Goal: Task Accomplishment & Management: Use online tool/utility

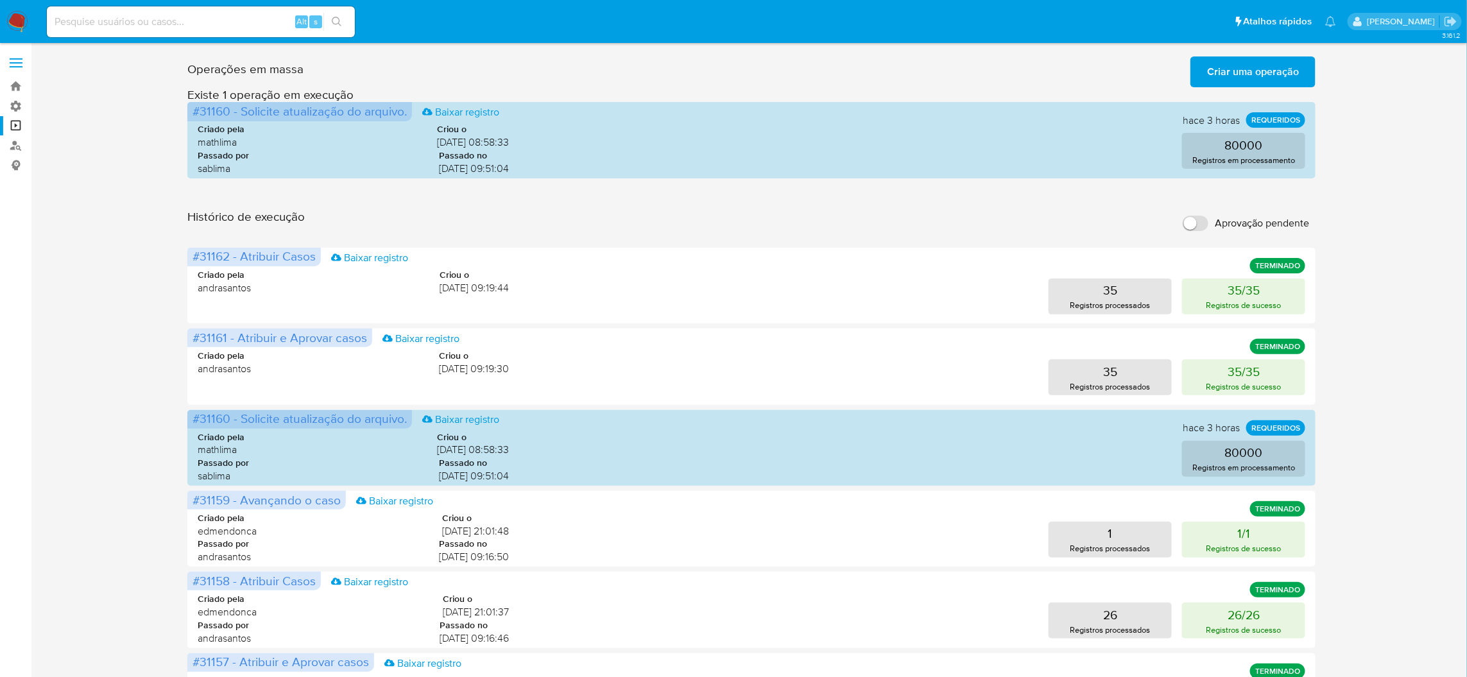
click at [1230, 78] on span "Criar uma operação" at bounding box center [1253, 72] width 92 height 28
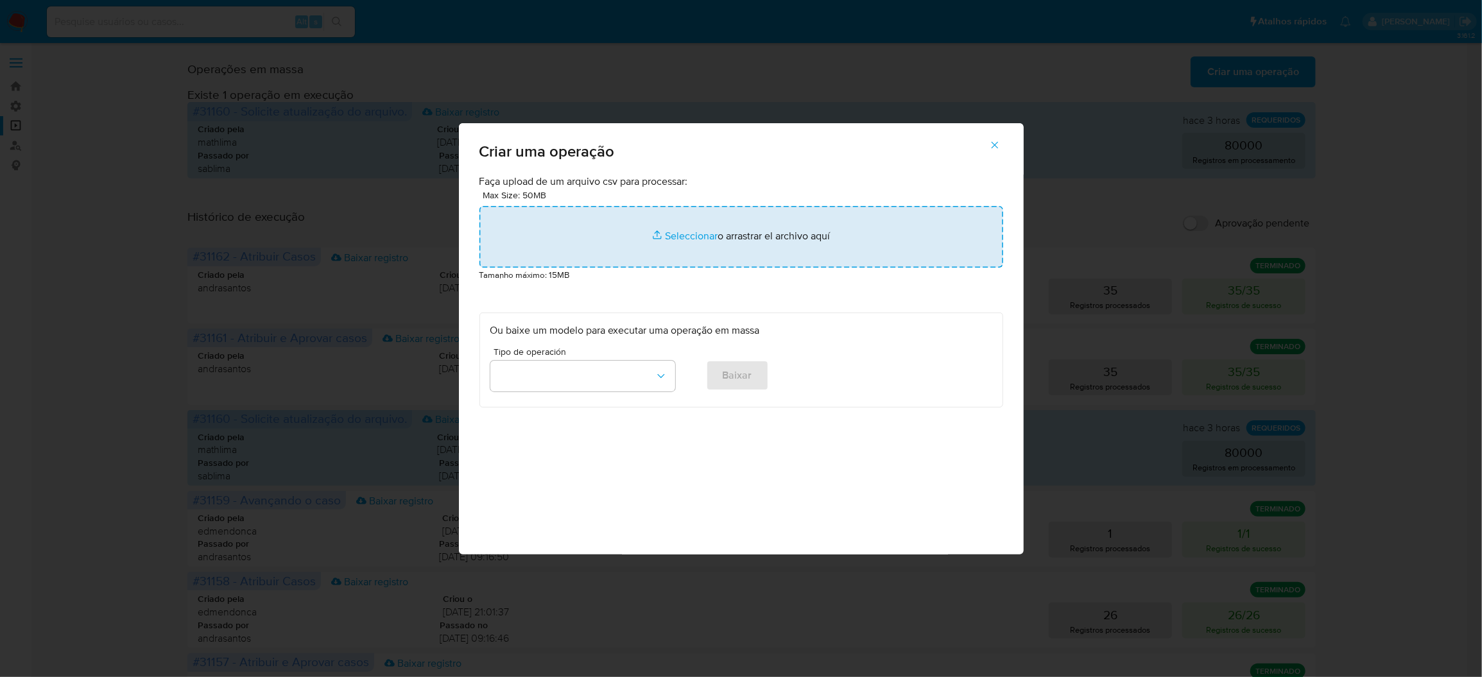
click at [733, 268] on input "file" at bounding box center [741, 237] width 524 height 62
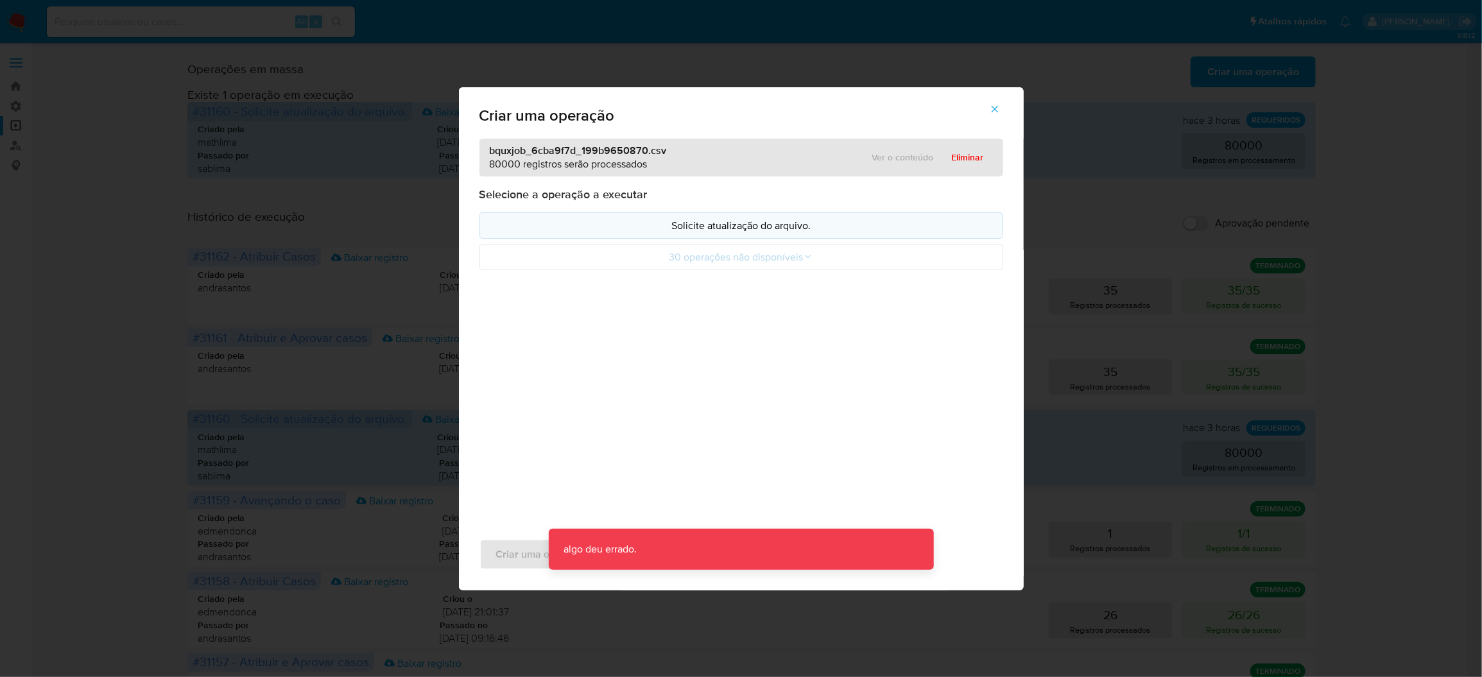
click at [780, 239] on button "Solicite atualização do arquivo." at bounding box center [741, 225] width 524 height 26
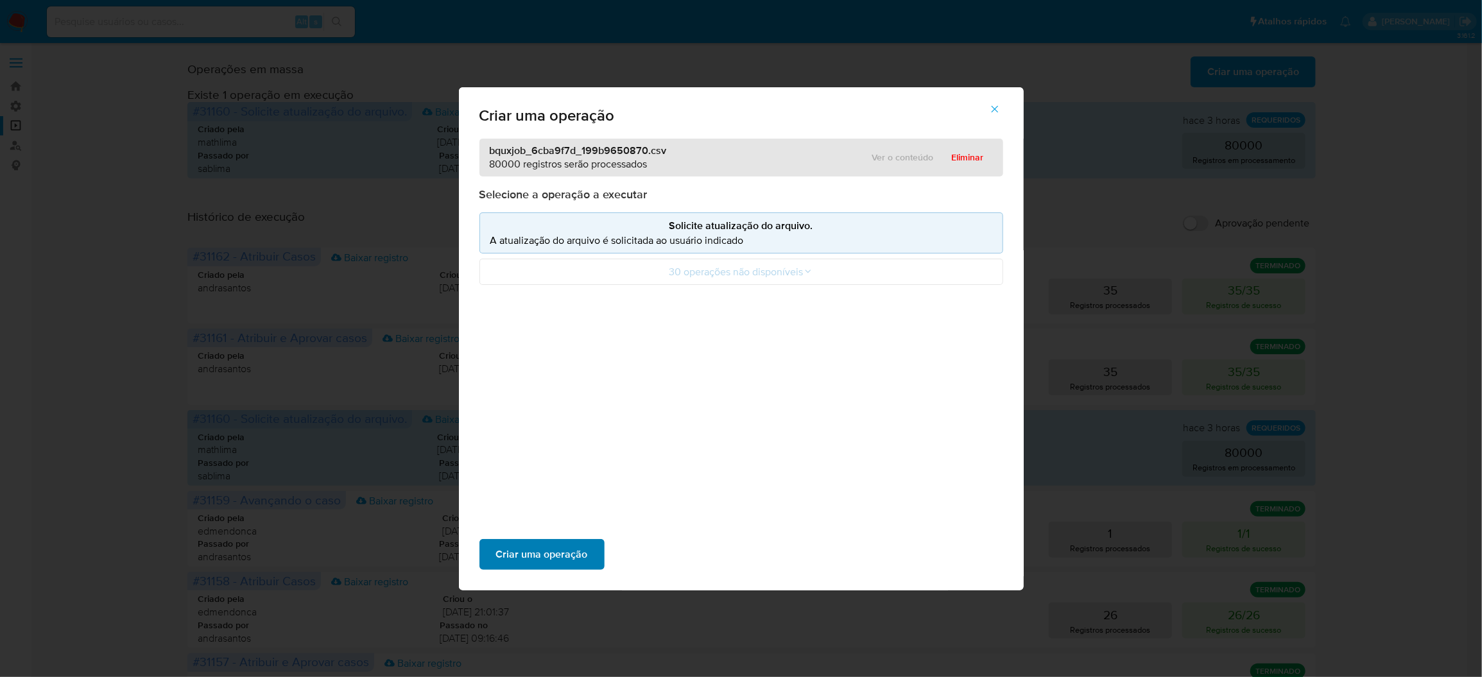
click at [588, 540] on span "Criar uma operação" at bounding box center [542, 554] width 92 height 28
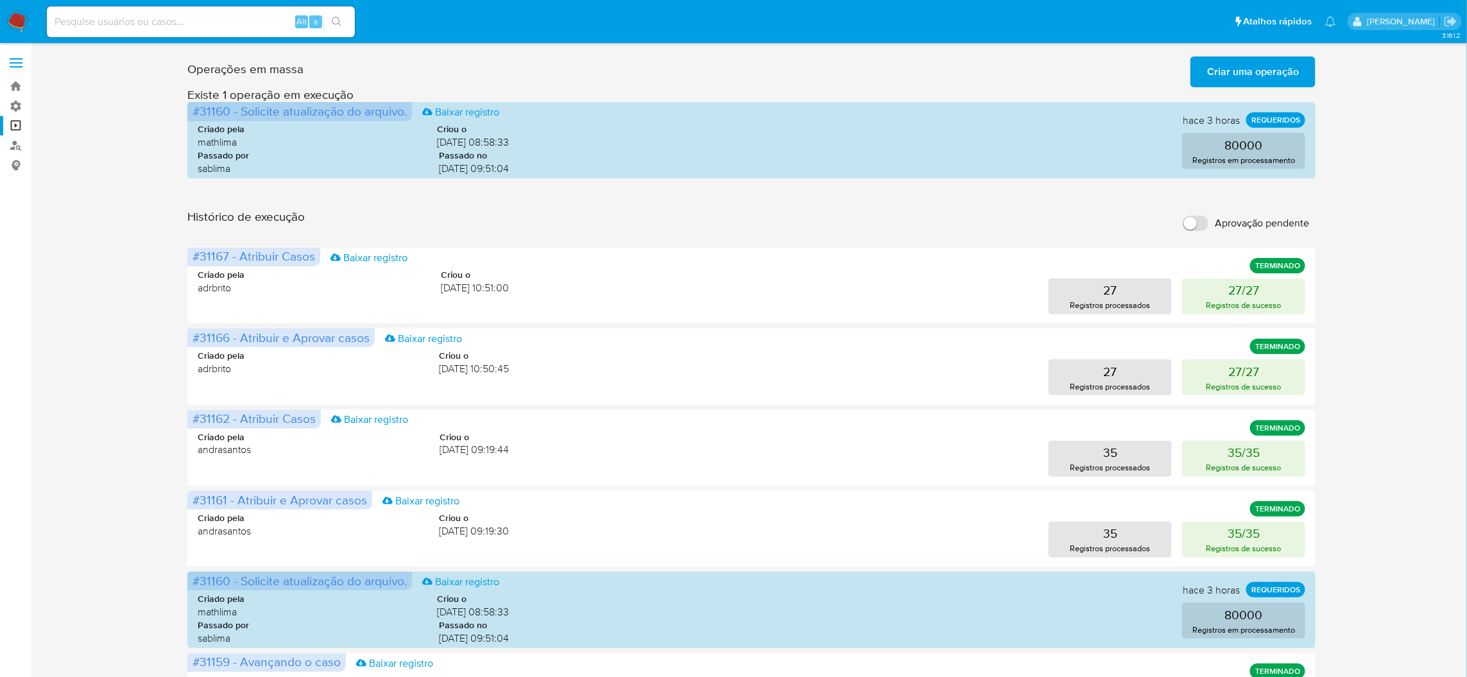
click at [1258, 77] on span "Criar uma operação" at bounding box center [1253, 72] width 92 height 28
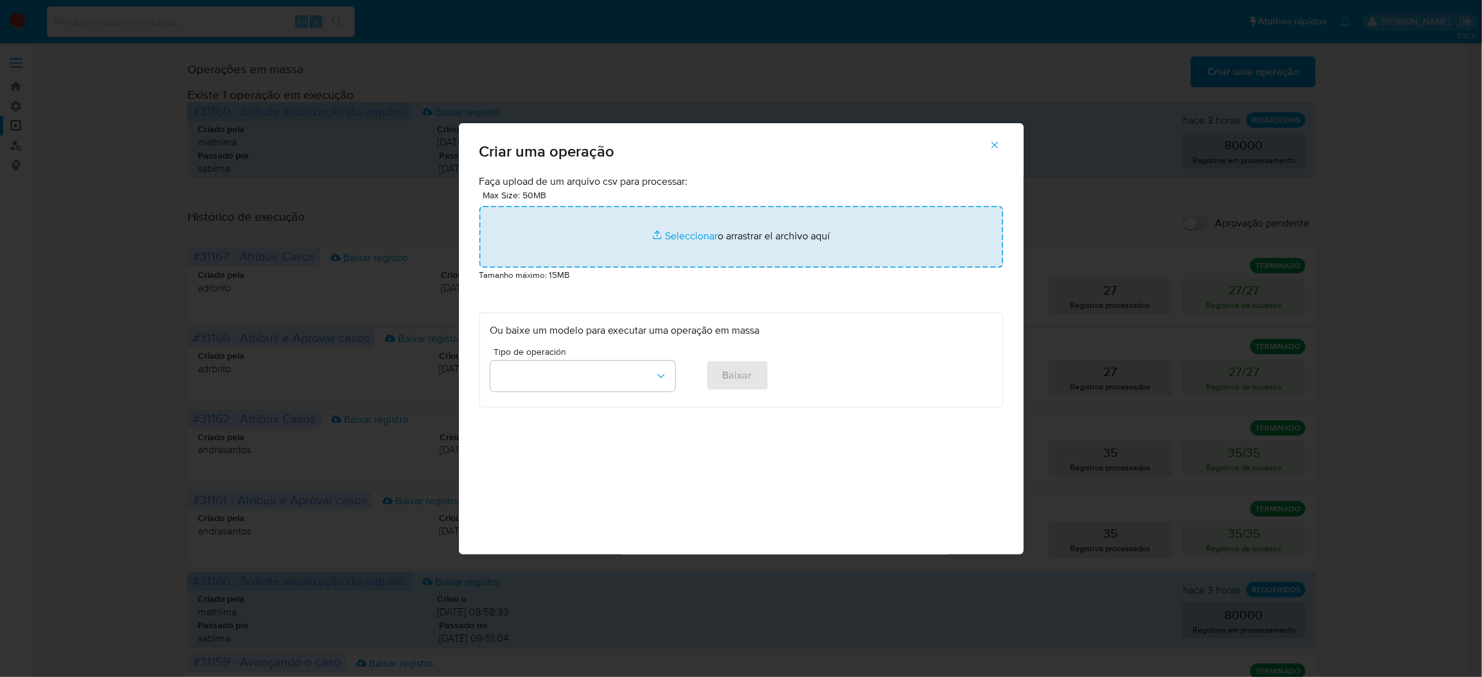
click at [596, 268] on input "file" at bounding box center [741, 237] width 524 height 62
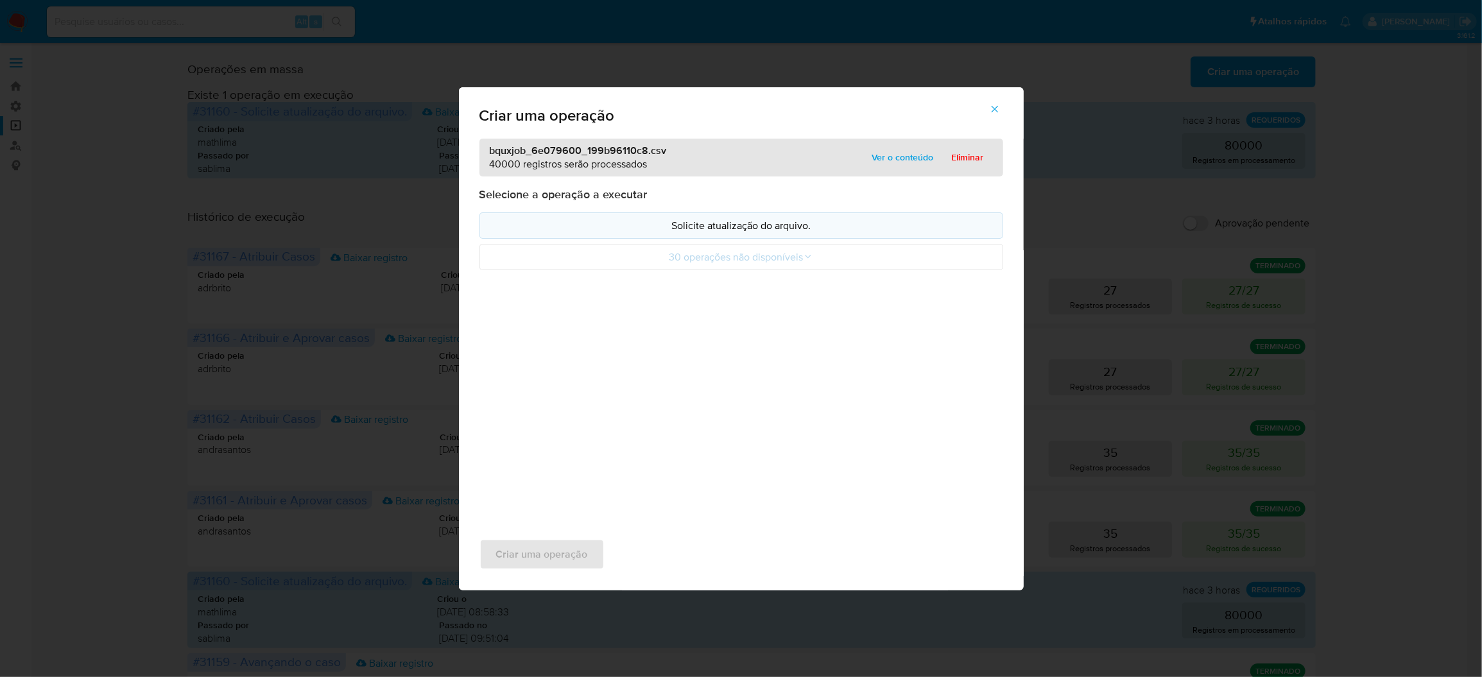
drag, startPoint x: 596, startPoint y: 282, endPoint x: 680, endPoint y: 268, distance: 85.4
click at [680, 233] on p "Solicite atualização do arquivo." at bounding box center [741, 225] width 502 height 15
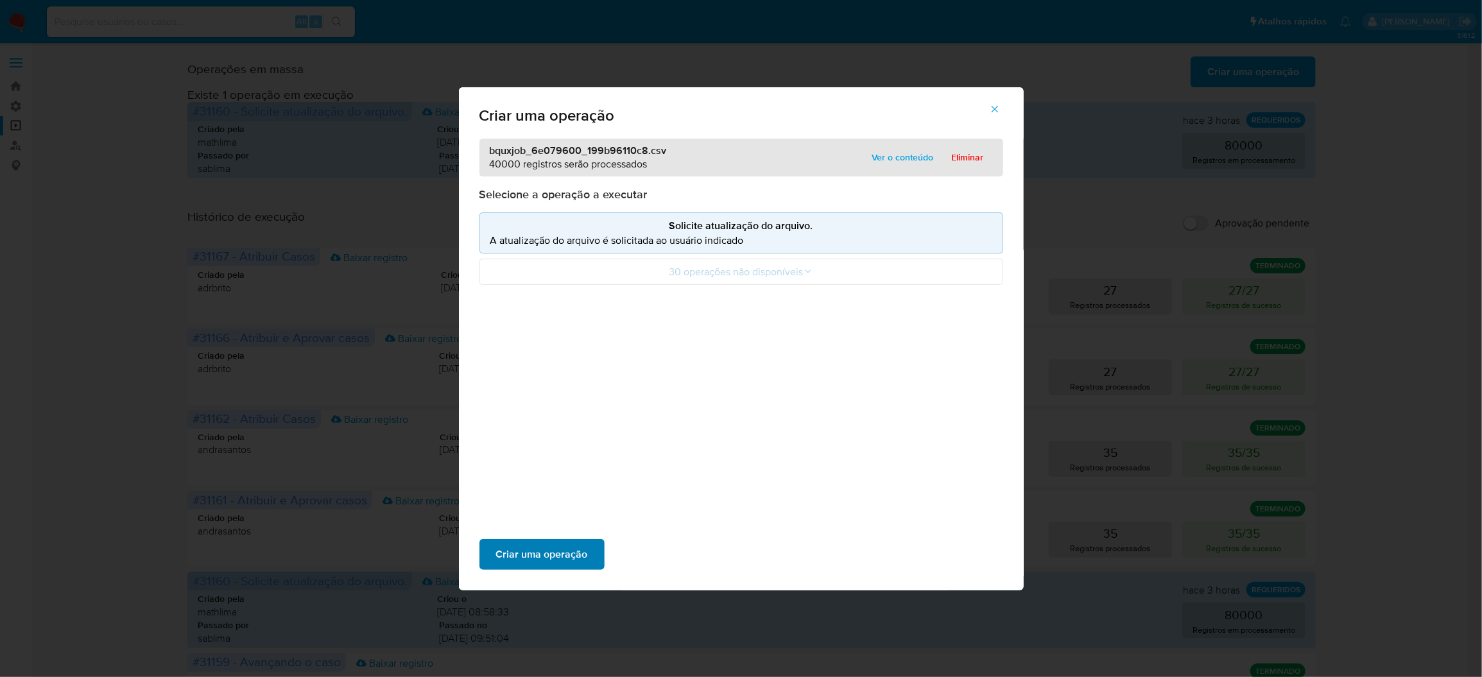
click at [588, 540] on span "Criar uma operação" at bounding box center [542, 554] width 92 height 28
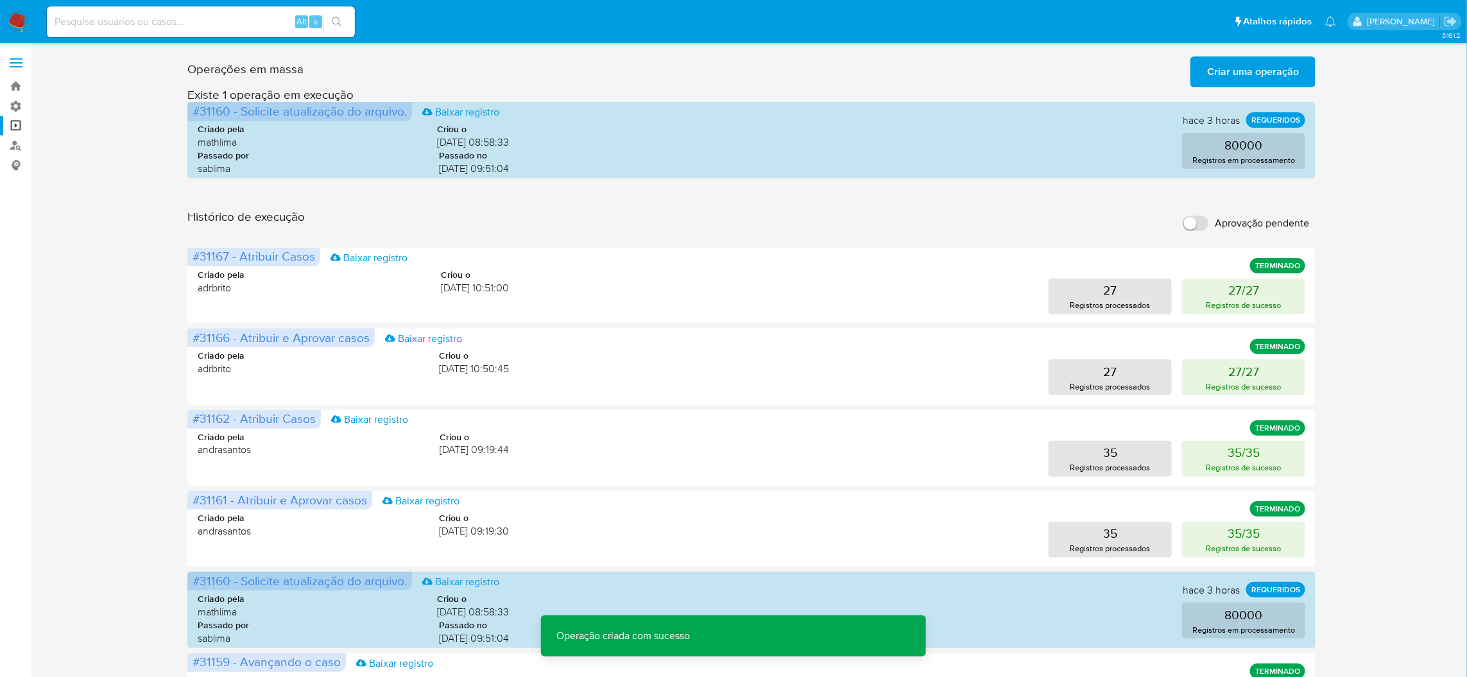
click at [1222, 78] on span "Criar uma operação" at bounding box center [1253, 72] width 92 height 28
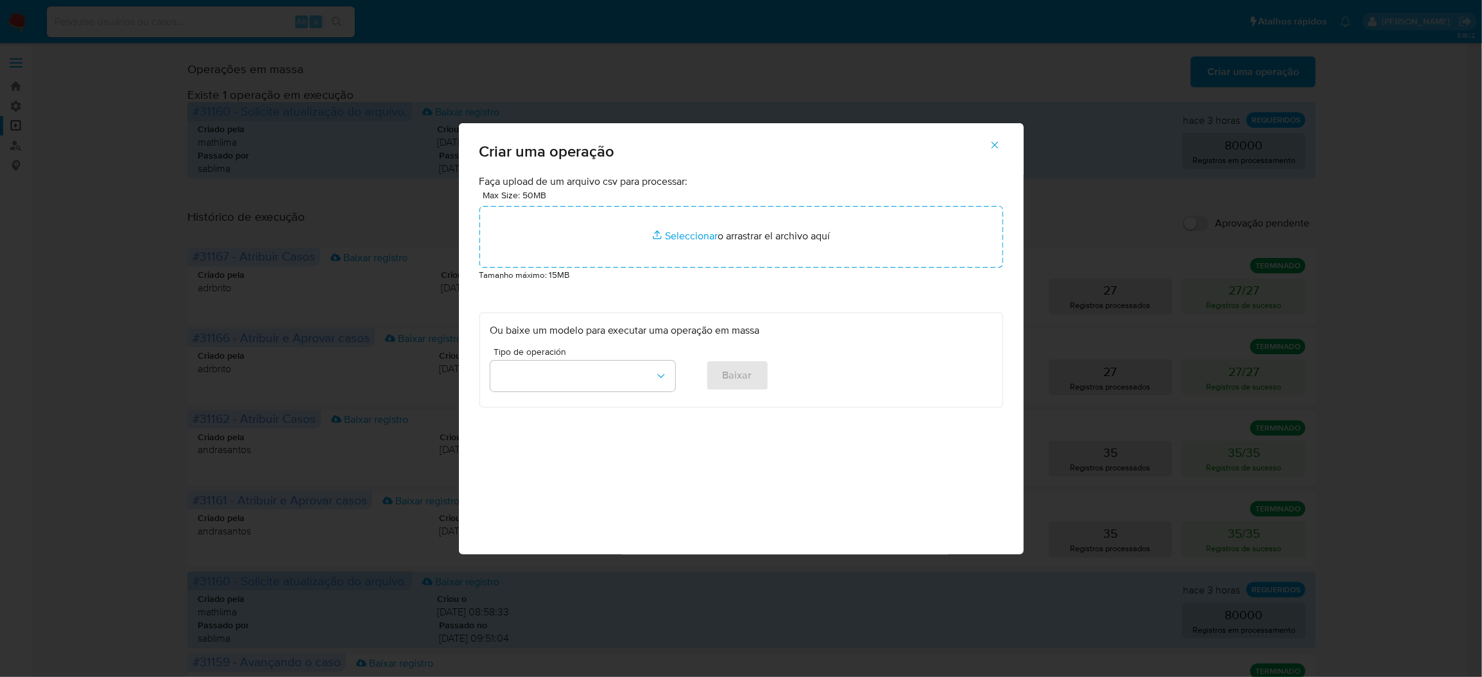
click at [937, 134] on div "Criar uma operação Faça upload de um arquivo csv para processar: Max Size: 50MB…" at bounding box center [741, 338] width 1482 height 677
click at [989, 151] on icon "button" at bounding box center [995, 145] width 12 height 12
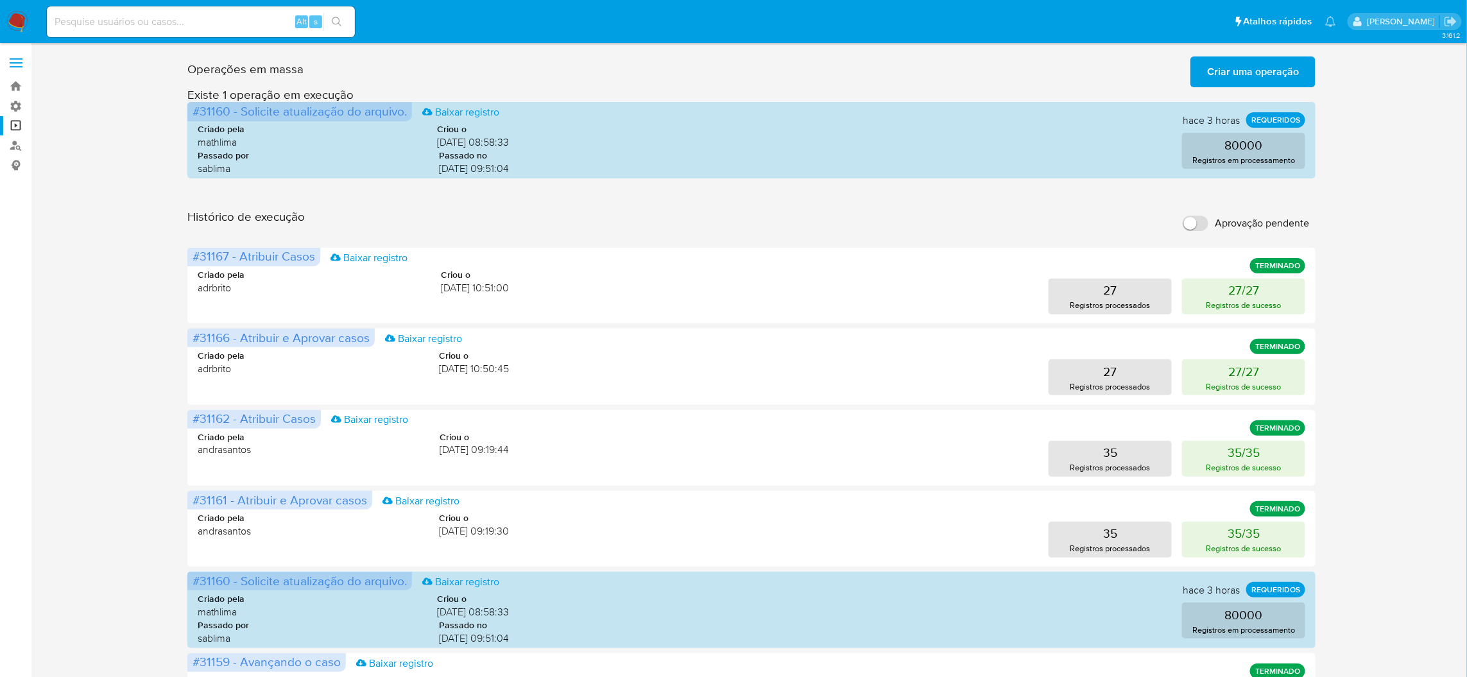
click at [1195, 216] on input "Aprovação pendente" at bounding box center [1196, 223] width 26 height 15
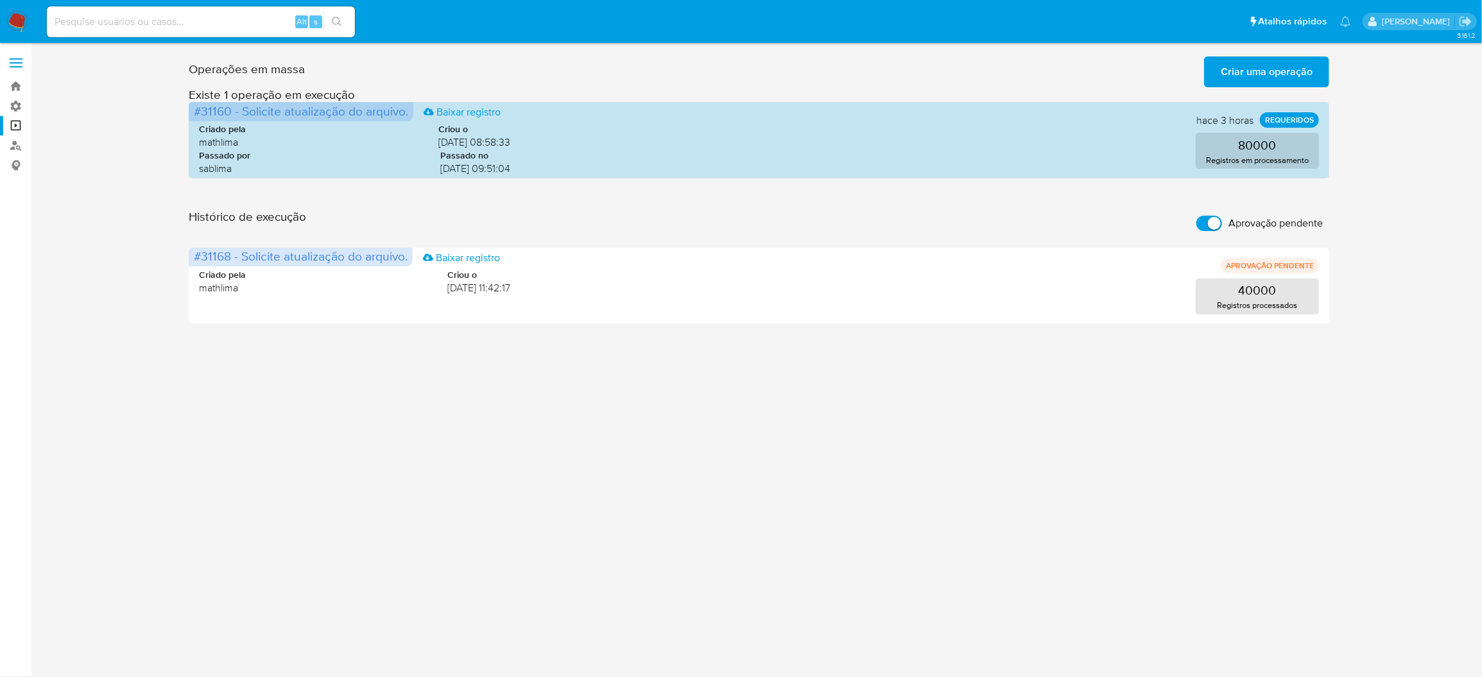
click at [1281, 77] on span "Criar uma operação" at bounding box center [1267, 72] width 92 height 28
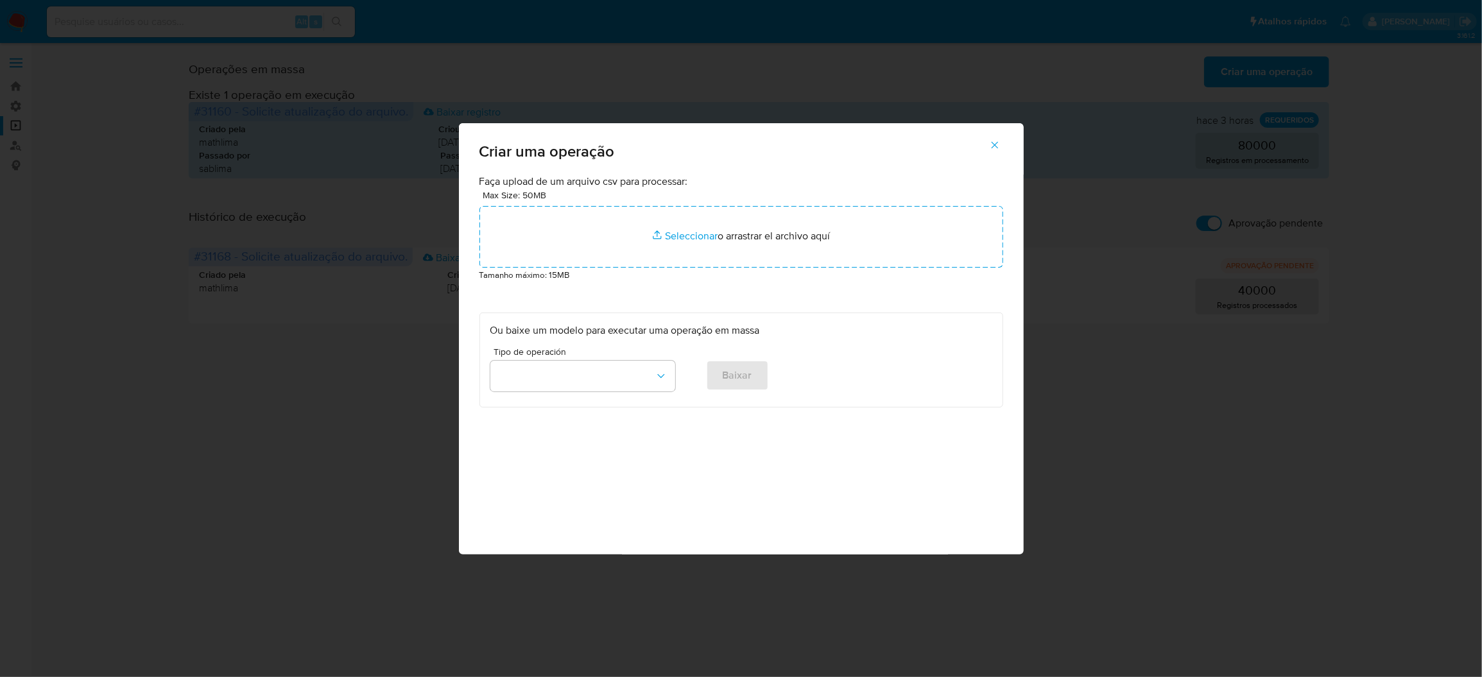
click at [764, 248] on div "Max Size: 50MB Seleccionar archivos Seleccionar o arrastrar el archivo aquí" at bounding box center [741, 228] width 524 height 80
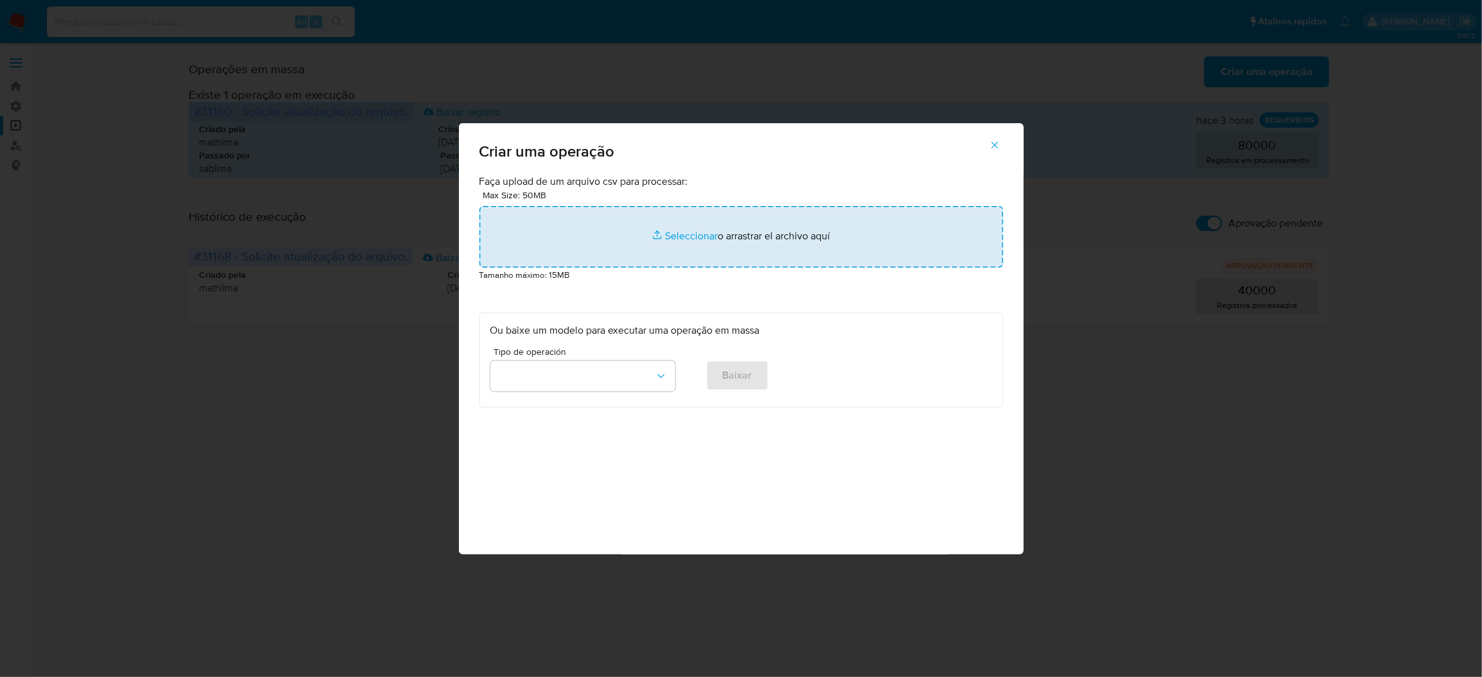
click at [768, 268] on input "file" at bounding box center [741, 237] width 524 height 62
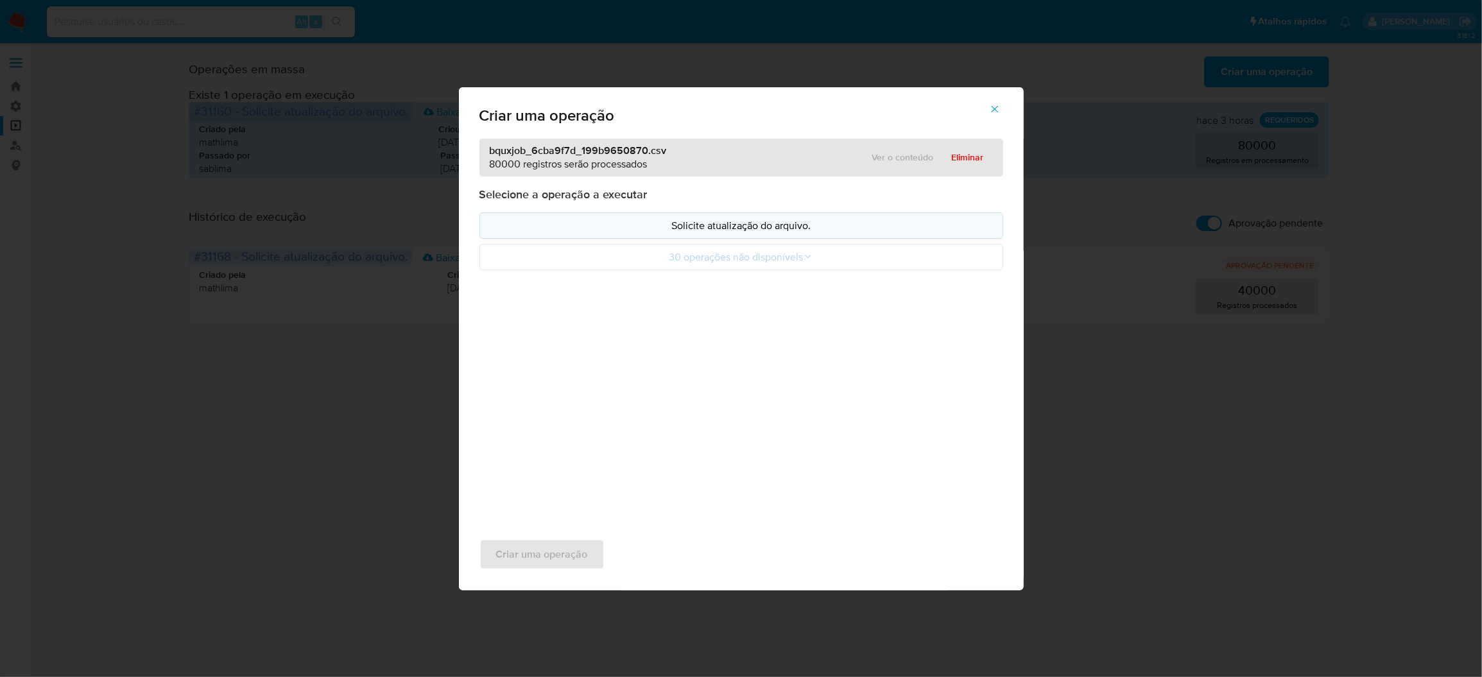
click at [738, 233] on p "Solicite atualização do arquivo." at bounding box center [741, 225] width 502 height 15
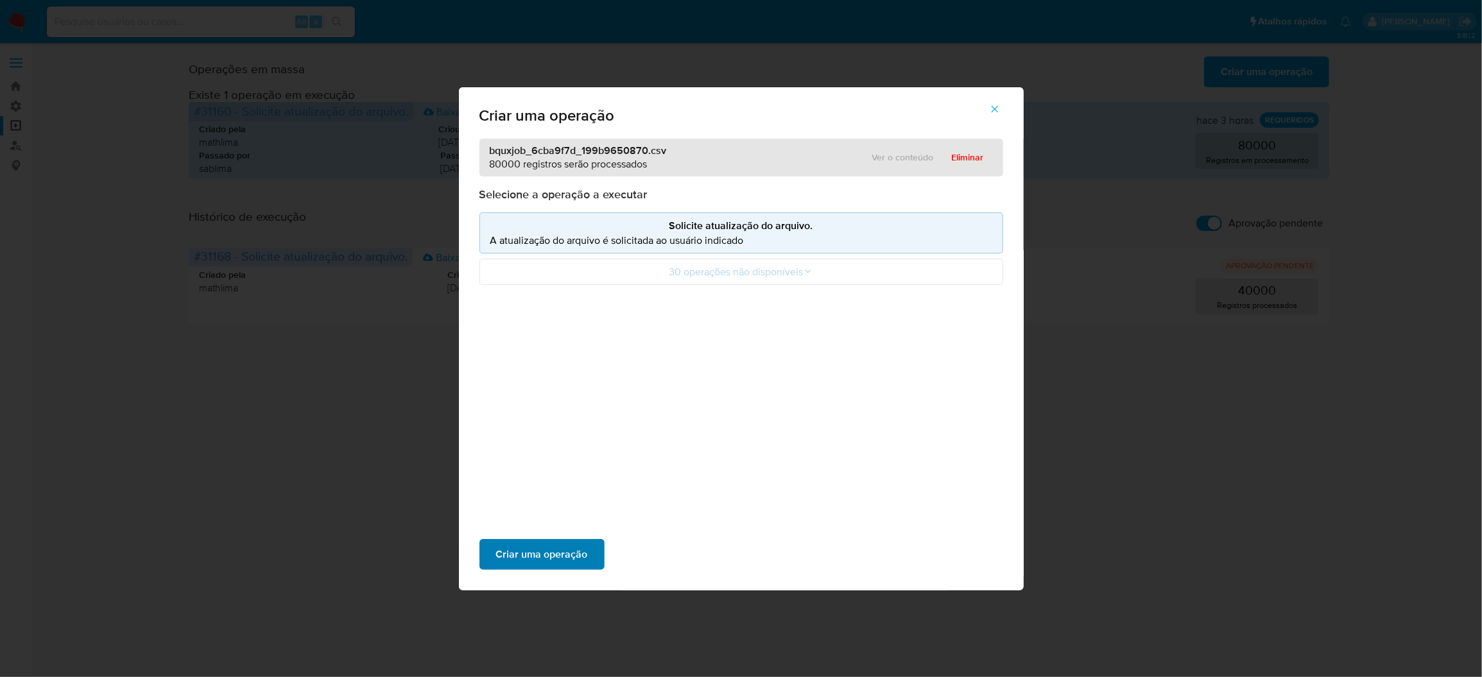
click at [588, 540] on span "Criar uma operação" at bounding box center [542, 554] width 92 height 28
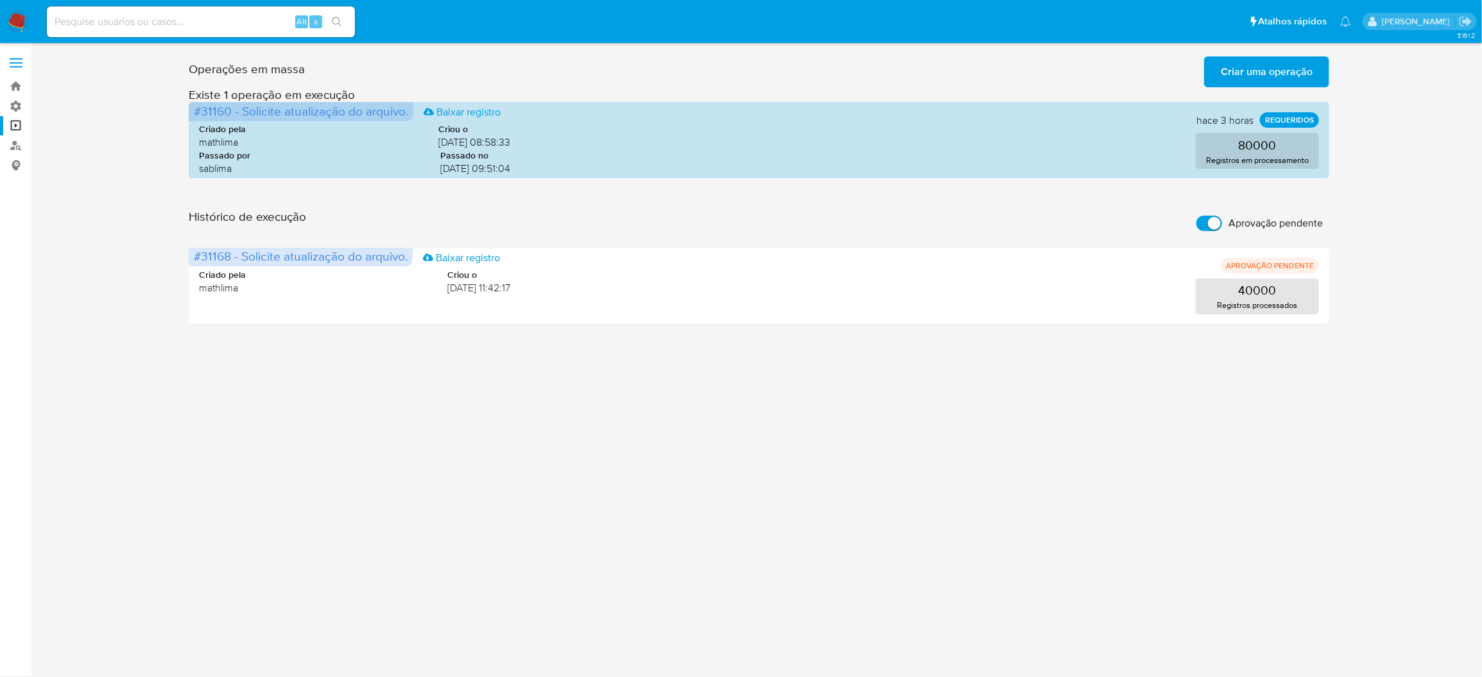
click at [1210, 216] on input "Aprovação pendente" at bounding box center [1209, 223] width 26 height 15
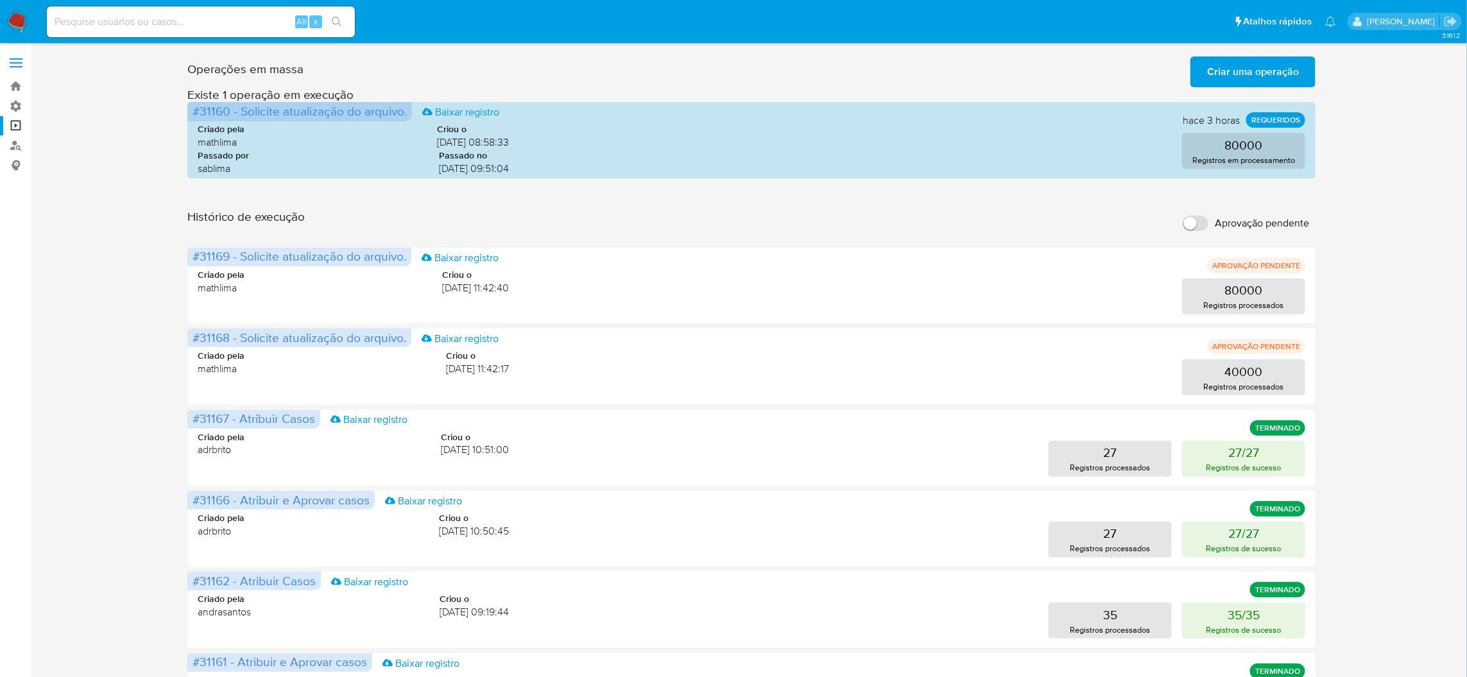
click at [1208, 209] on label "Aprovação pendente" at bounding box center [1245, 223] width 139 height 28
click at [1208, 216] on input "Aprovação pendente" at bounding box center [1196, 223] width 26 height 15
checkbox input "true"
